Goal: Task Accomplishment & Management: Manage account settings

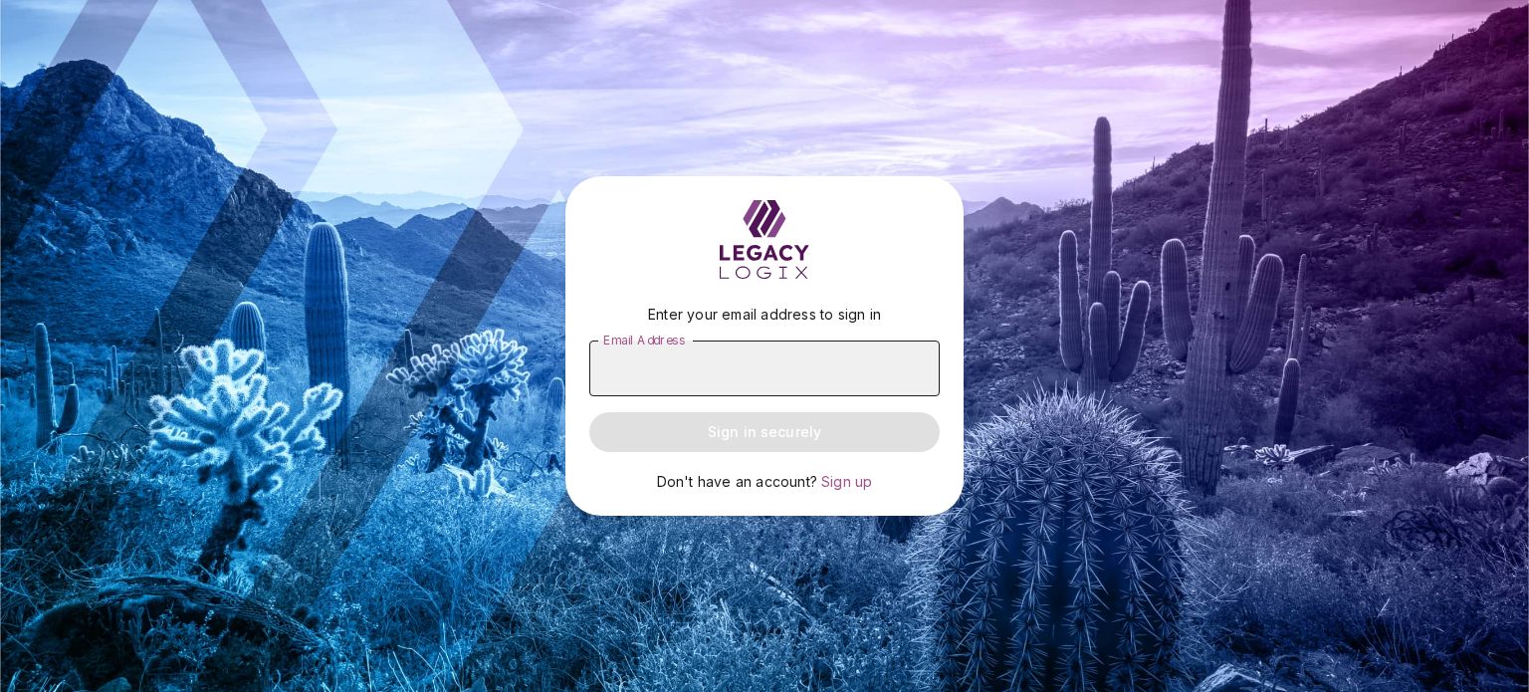
click at [612, 372] on input "Email Address" at bounding box center [764, 368] width 350 height 56
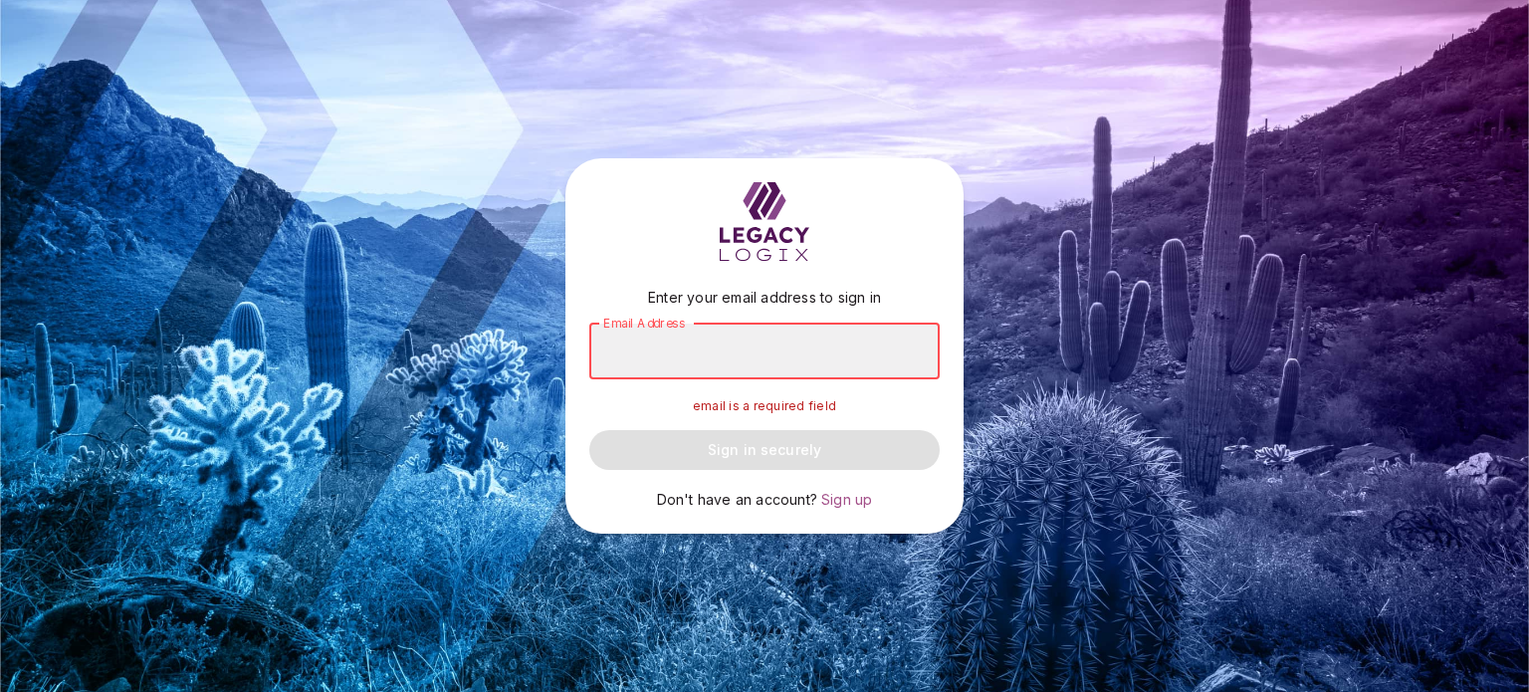
type input "**********"
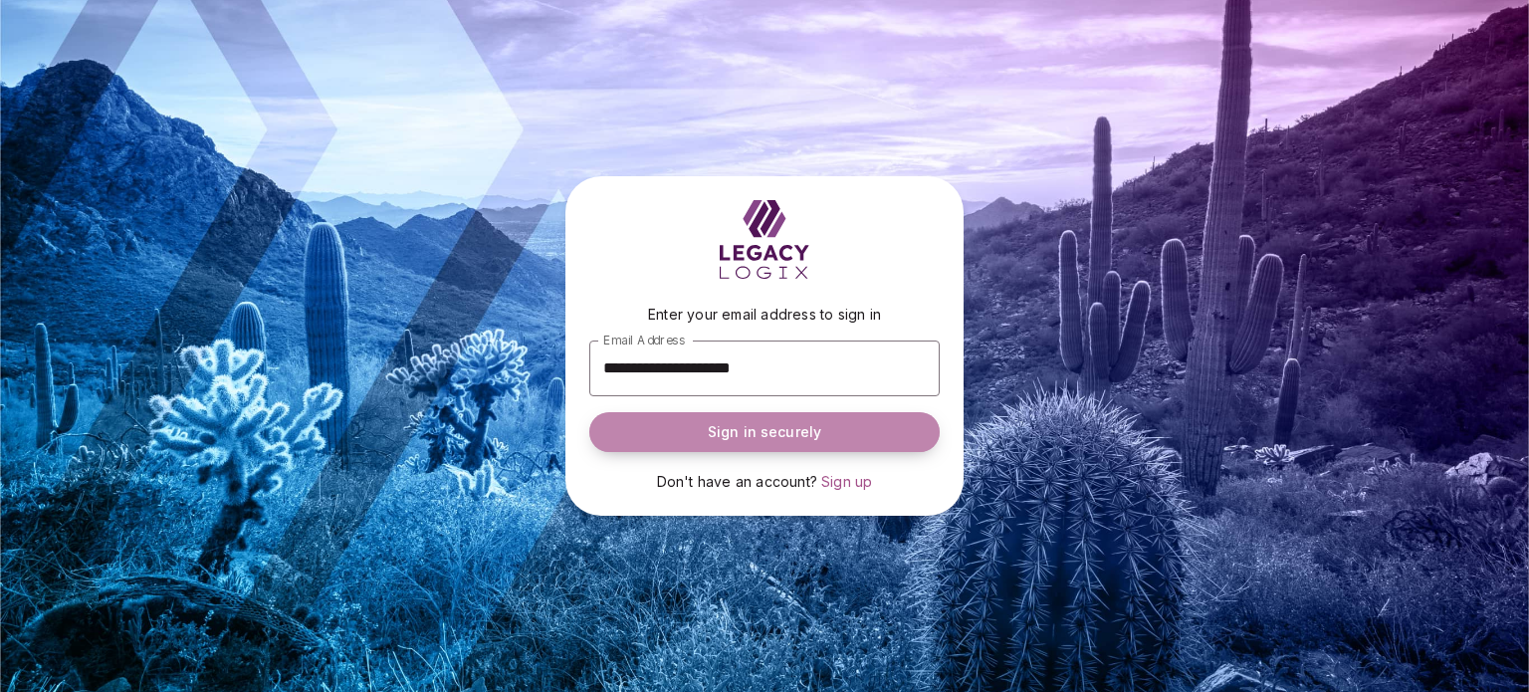
click at [755, 419] on button "Sign in securely" at bounding box center [764, 432] width 350 height 40
